Goal: Use online tool/utility

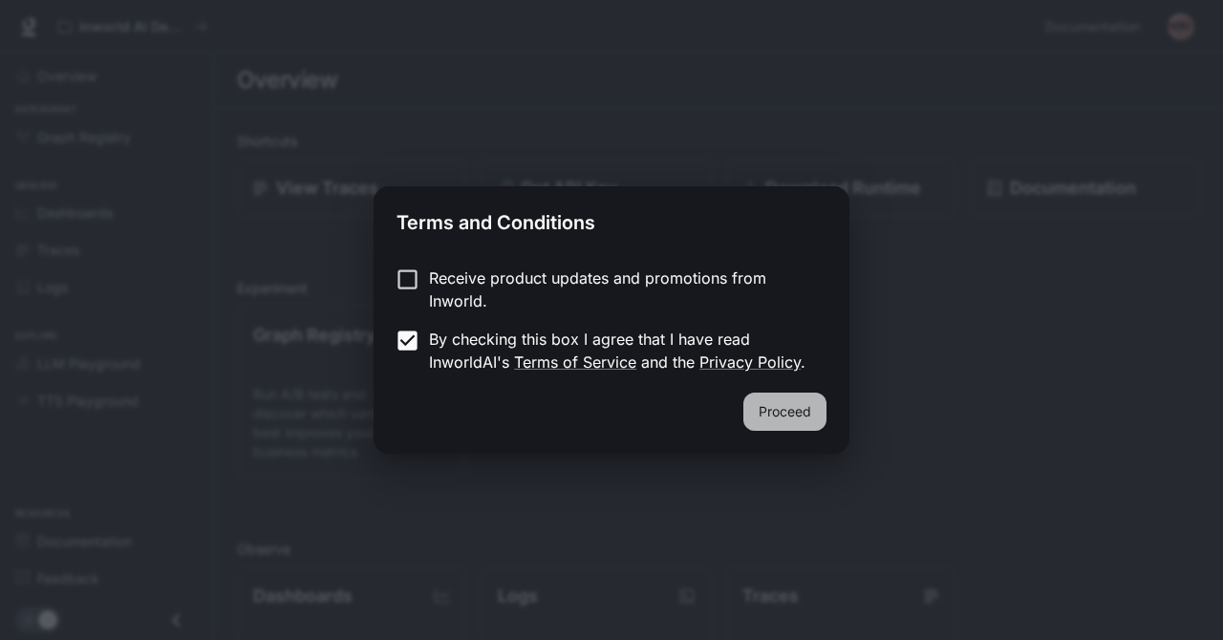
click at [773, 410] on button "Proceed" at bounding box center [784, 412] width 83 height 38
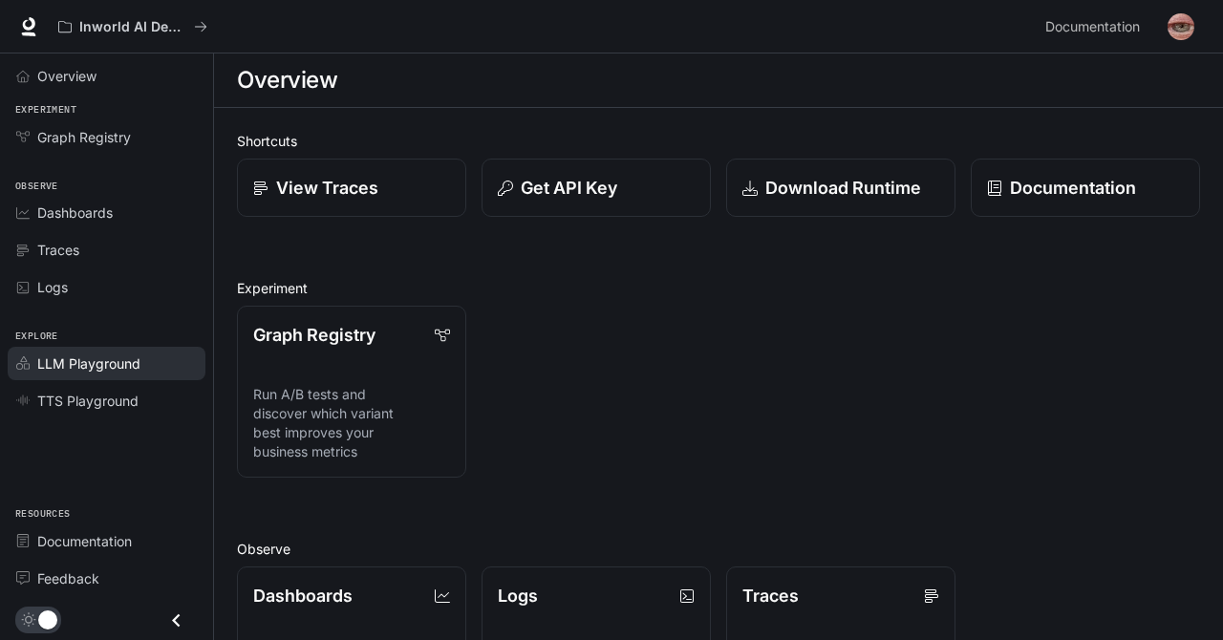
click at [96, 375] on link "LLM Playground" at bounding box center [107, 363] width 198 height 33
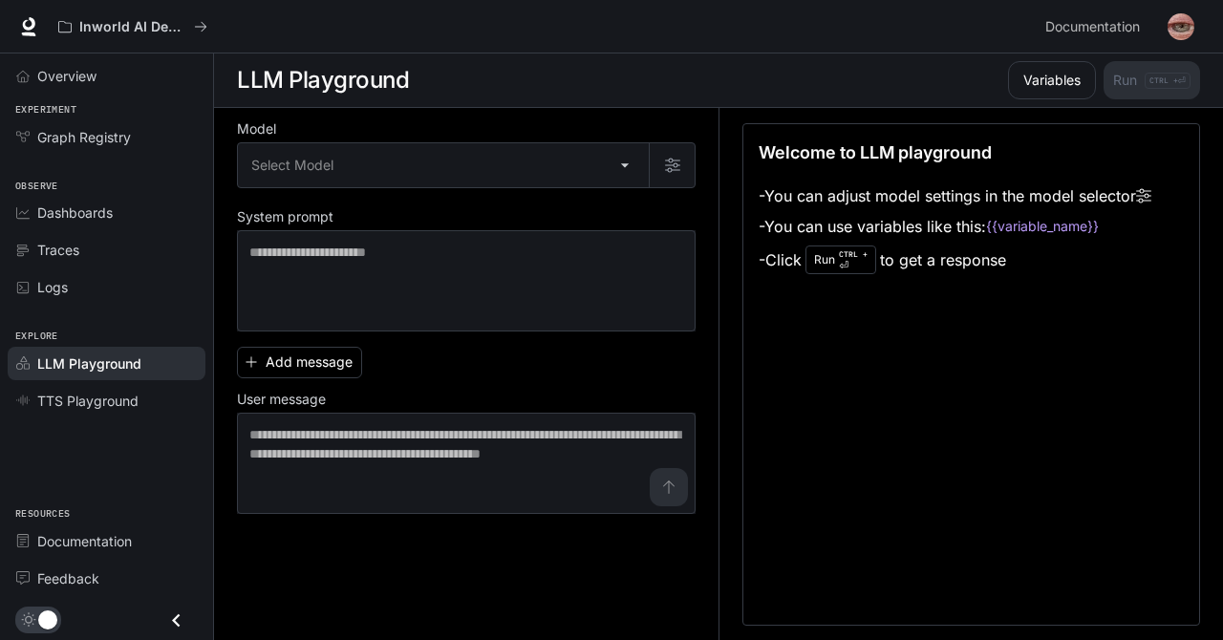
click at [609, 201] on div "Model Select Model ​ System prompt * ​ Add message User message * ​" at bounding box center [466, 318] width 459 height 391
click at [616, 167] on body "Skip to main content Inworld AI Demos Documentation Documentation Portal Overvi…" at bounding box center [611, 320] width 1223 height 641
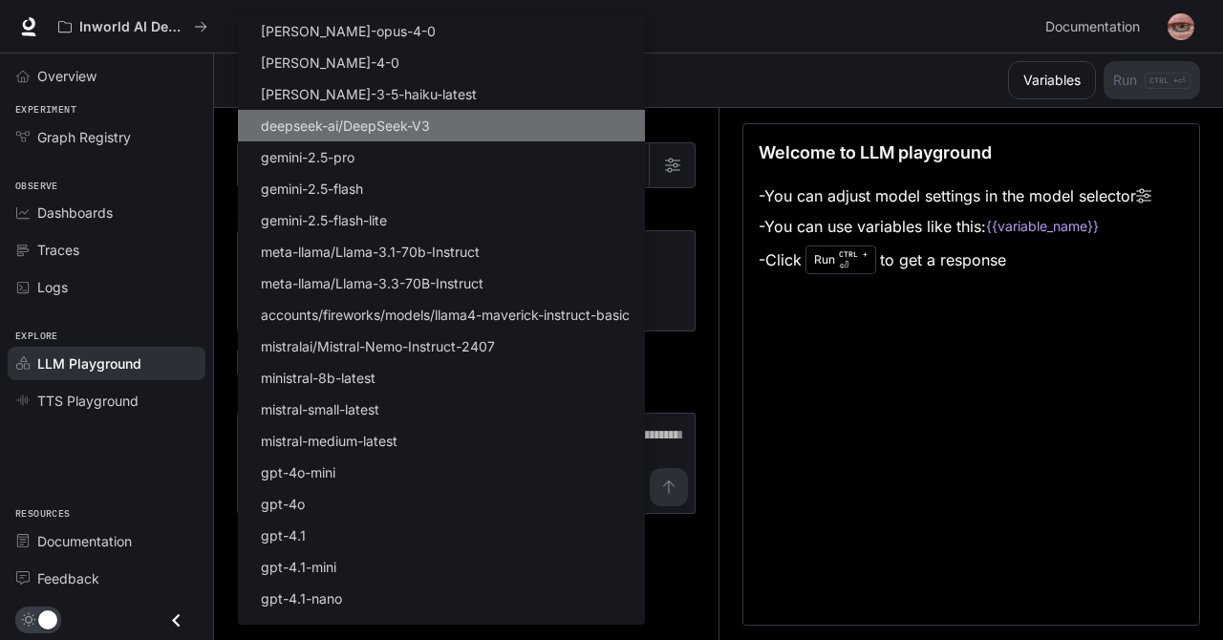
click at [560, 113] on li "deepseek-ai/DeepSeek-V3" at bounding box center [441, 126] width 407 height 32
type input "**********"
